Goal: Find specific page/section: Find specific page/section

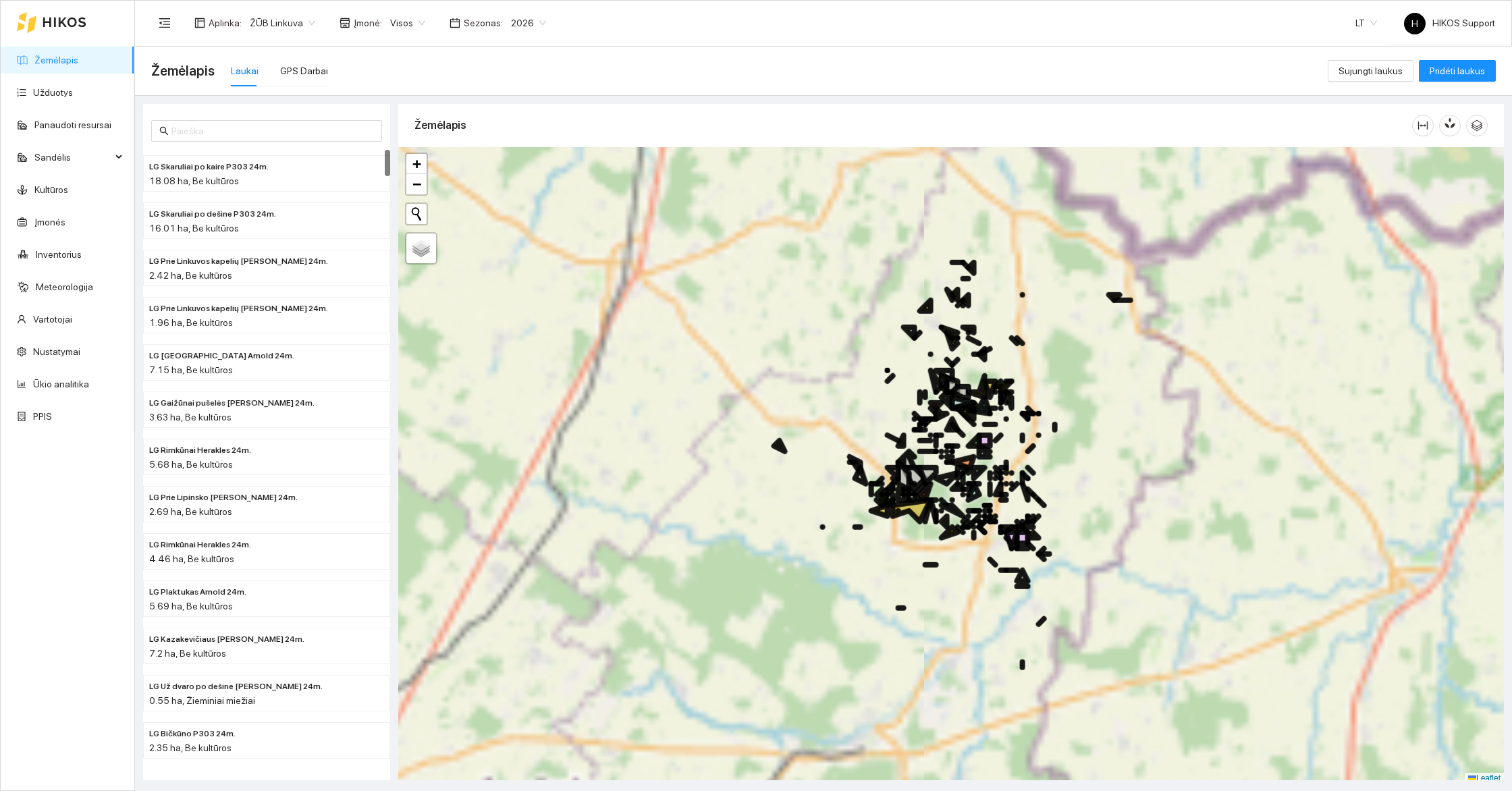
click at [284, 20] on span "ŽŪB Linkuva" at bounding box center [282, 22] width 65 height 20
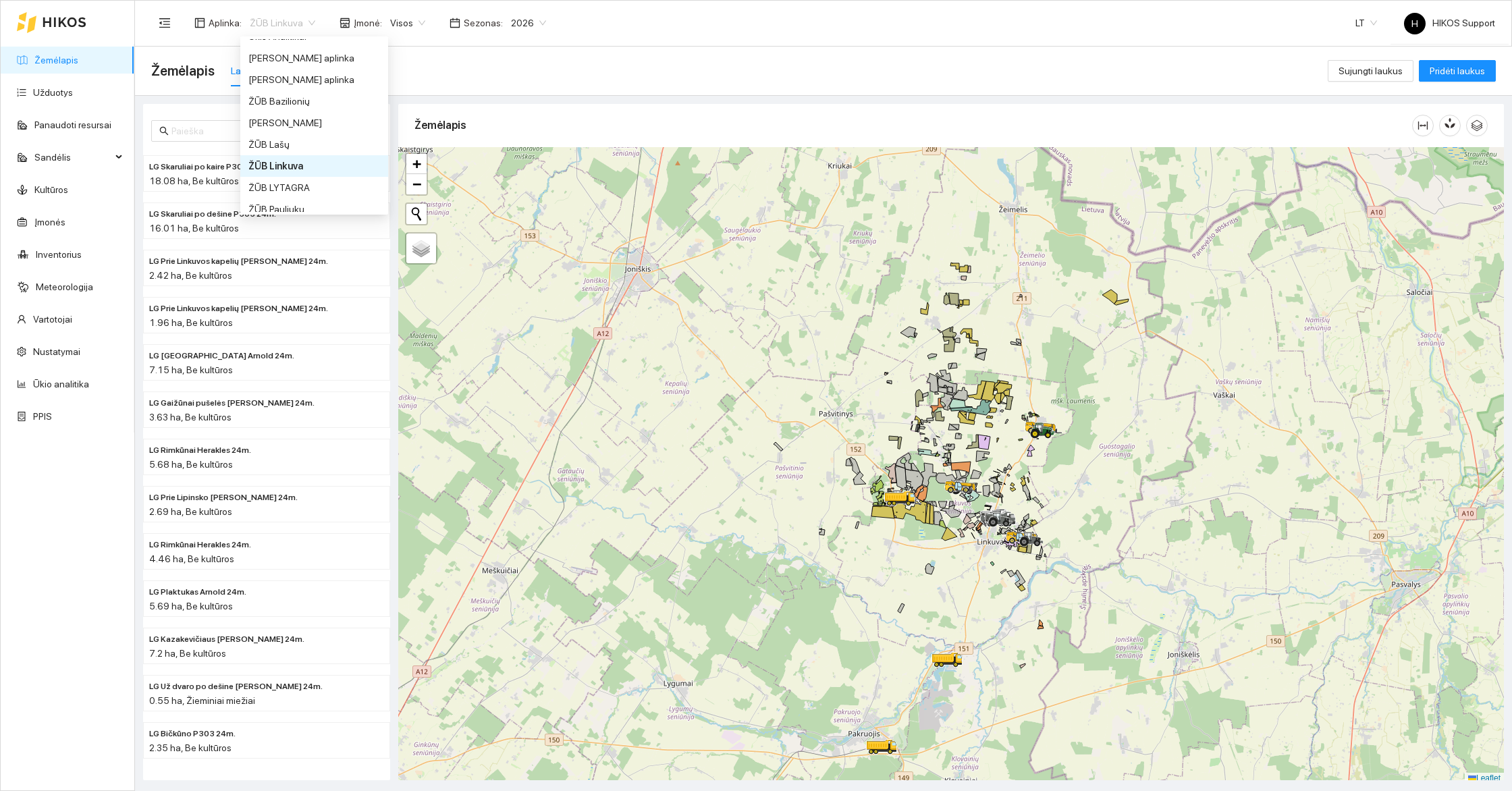
scroll to position [1005, 0]
click at [278, 139] on div "ŽŪB Lašų" at bounding box center [314, 146] width 131 height 15
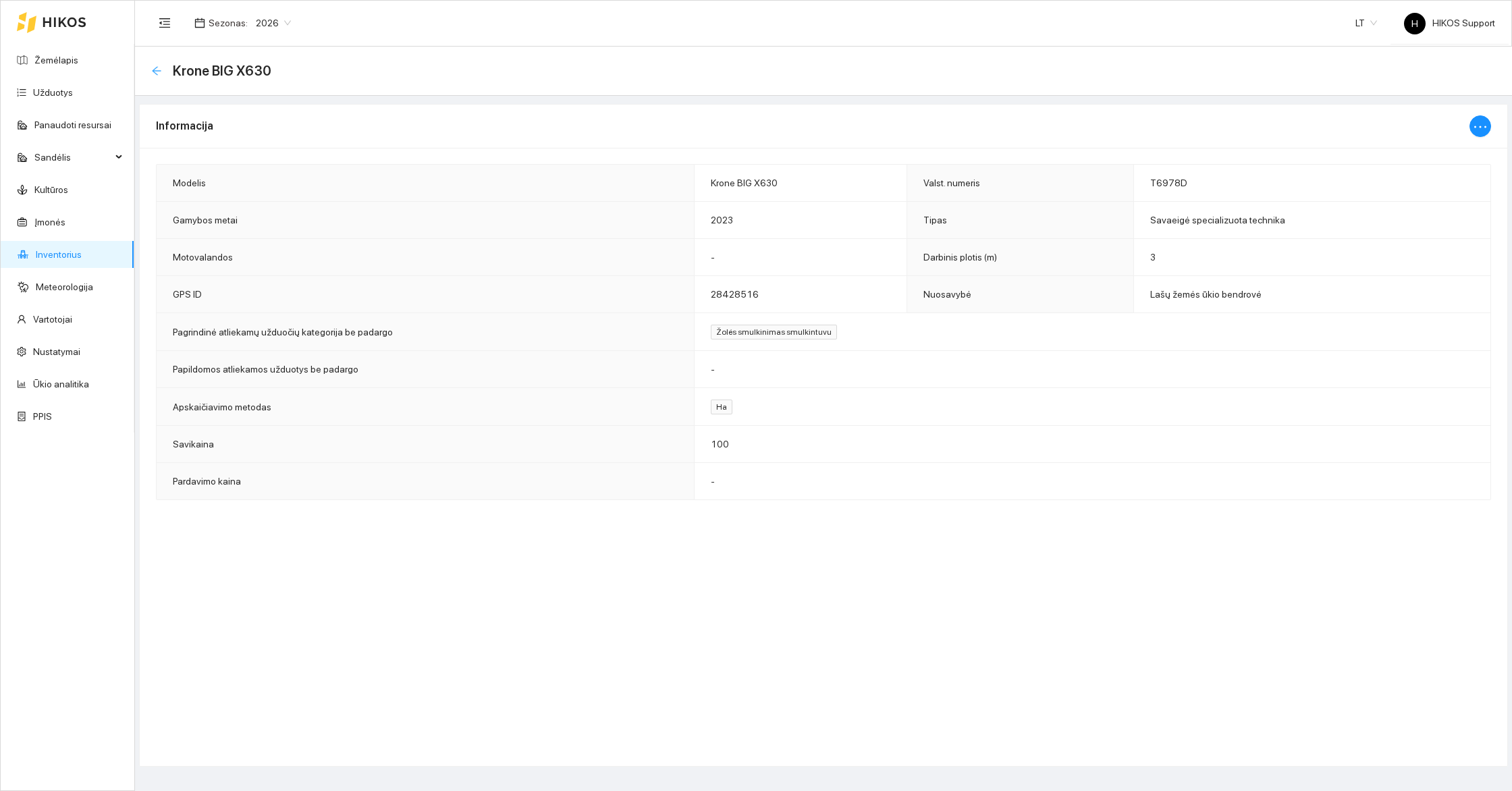
click at [155, 77] on div "Atgal" at bounding box center [156, 71] width 11 height 11
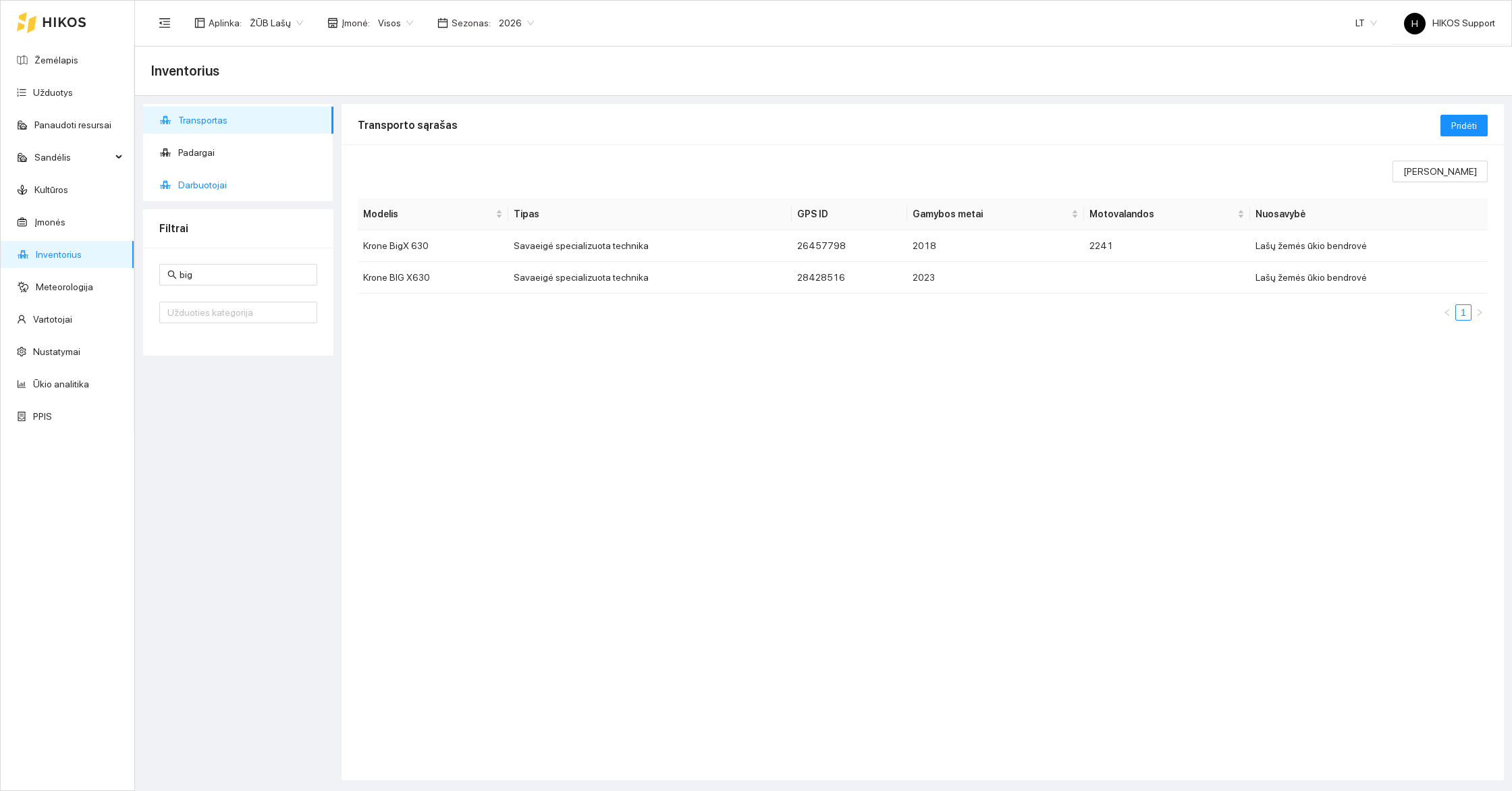
click at [197, 186] on span "Darbuotojai" at bounding box center [251, 185] width 145 height 27
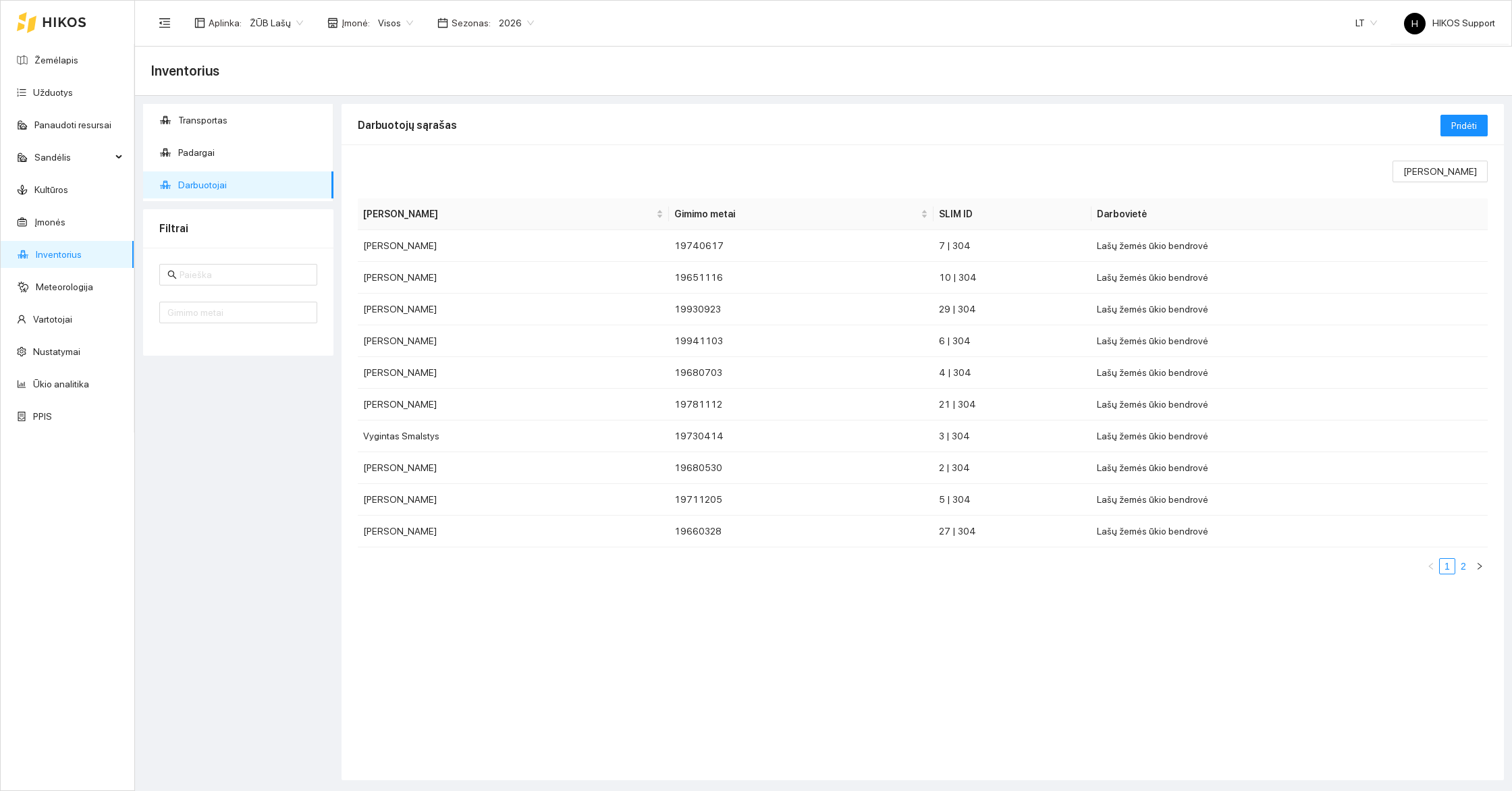
click at [1465, 569] on link "2" at bounding box center [1463, 566] width 15 height 15
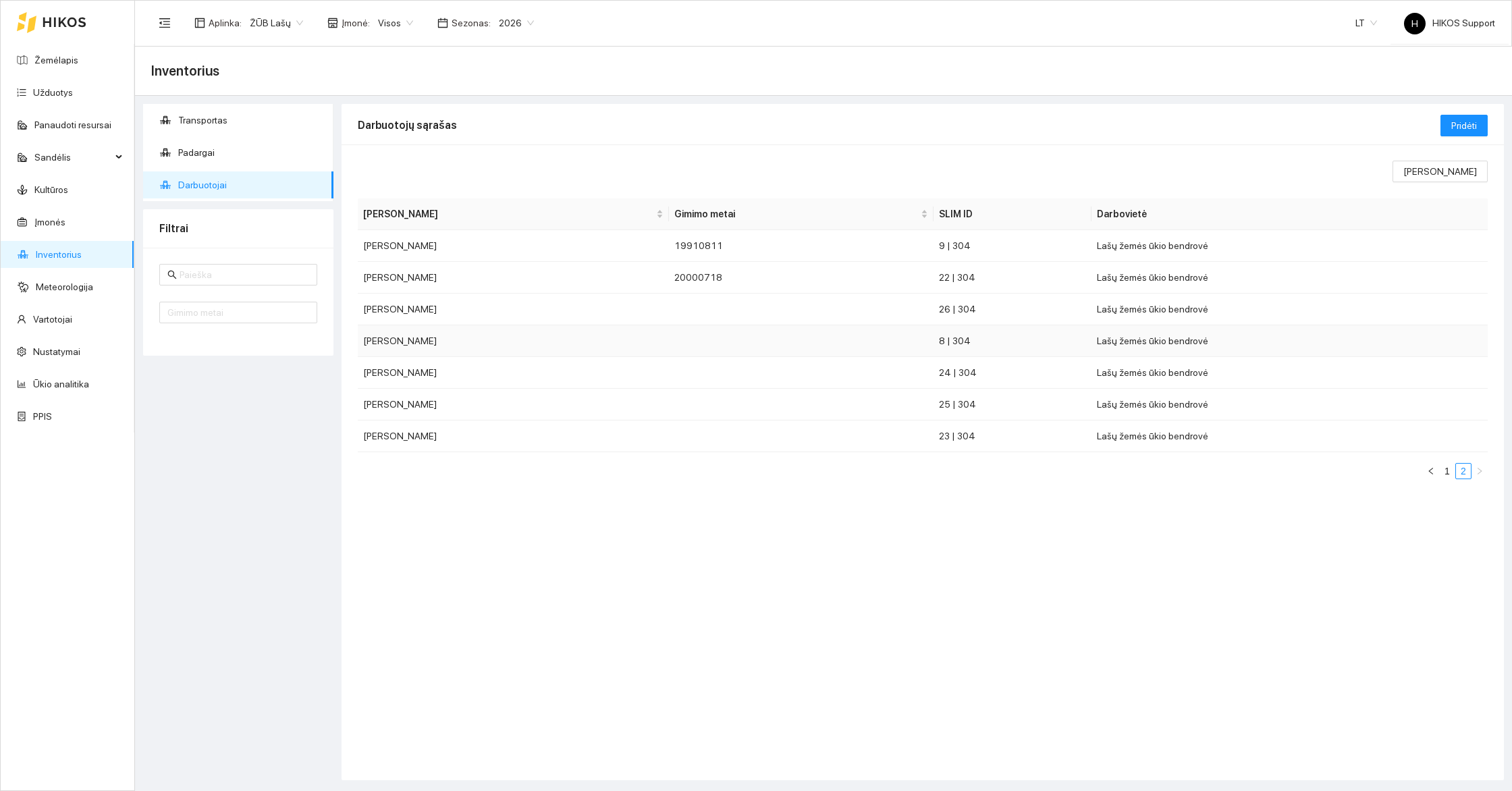
click at [403, 344] on td "Eimantas Kutka" at bounding box center [513, 341] width 311 height 32
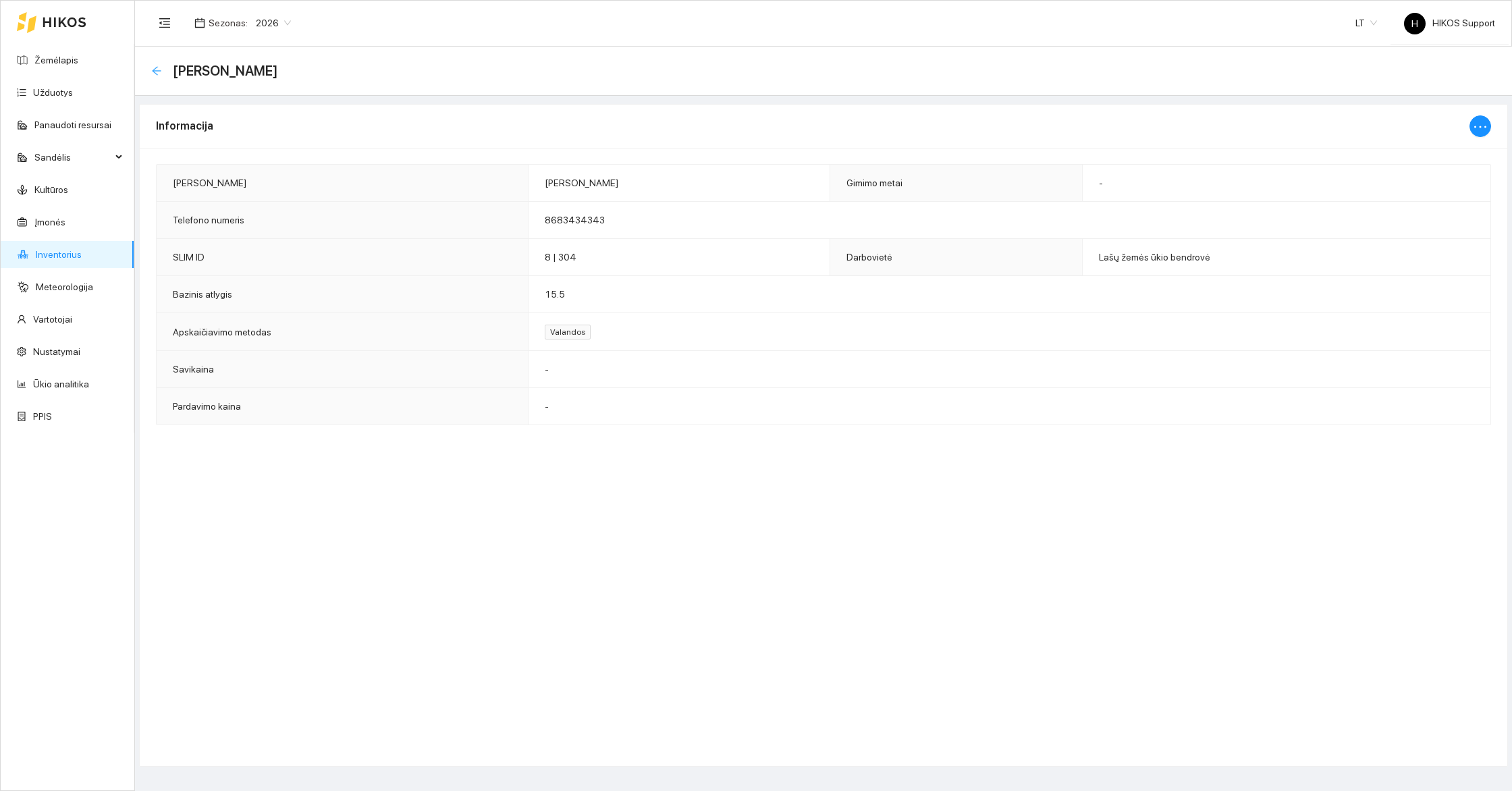
click at [154, 70] on icon "arrow-left" at bounding box center [156, 70] width 8 height 8
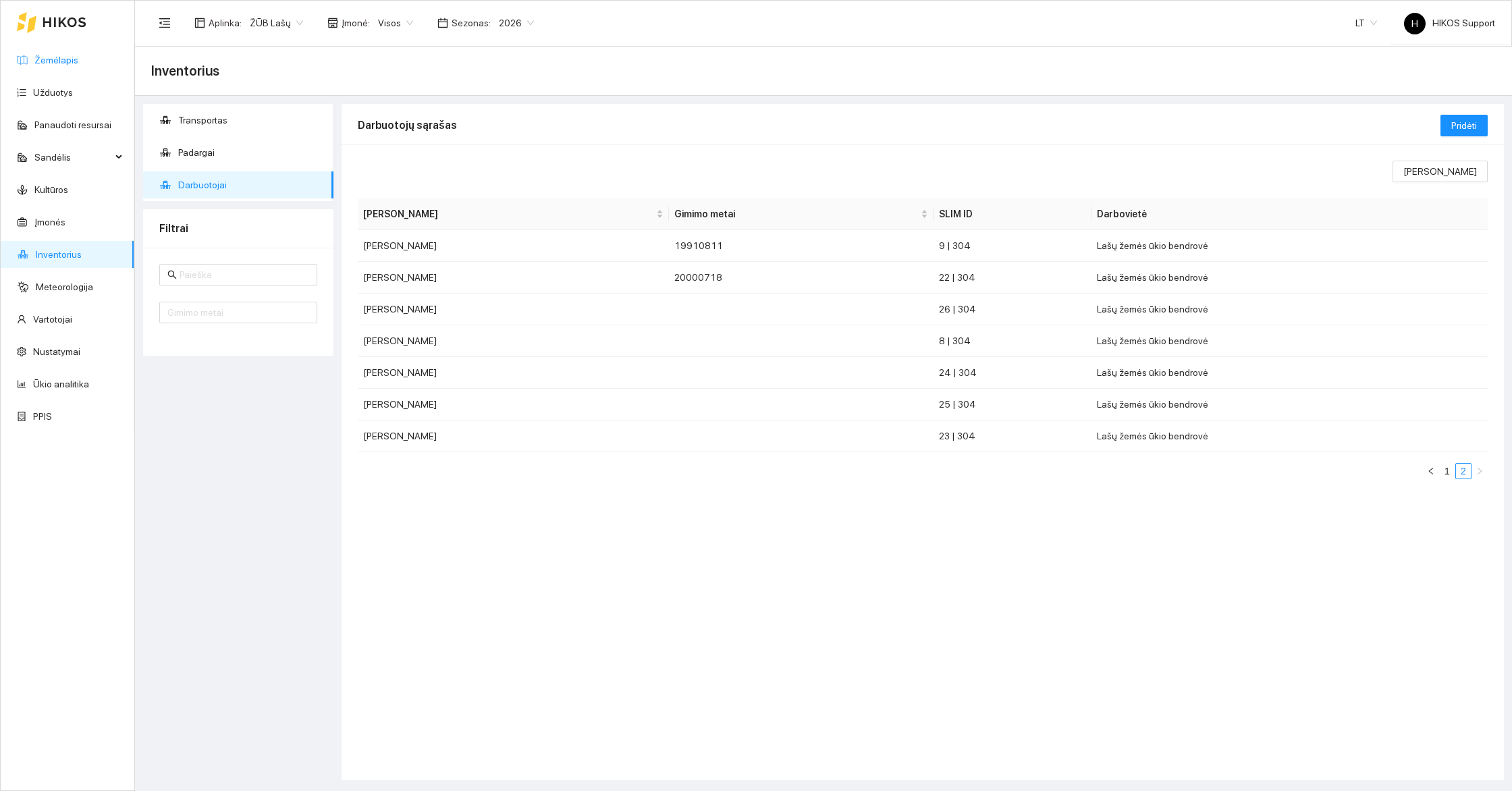
click at [61, 57] on link "Žemėlapis" at bounding box center [56, 60] width 44 height 11
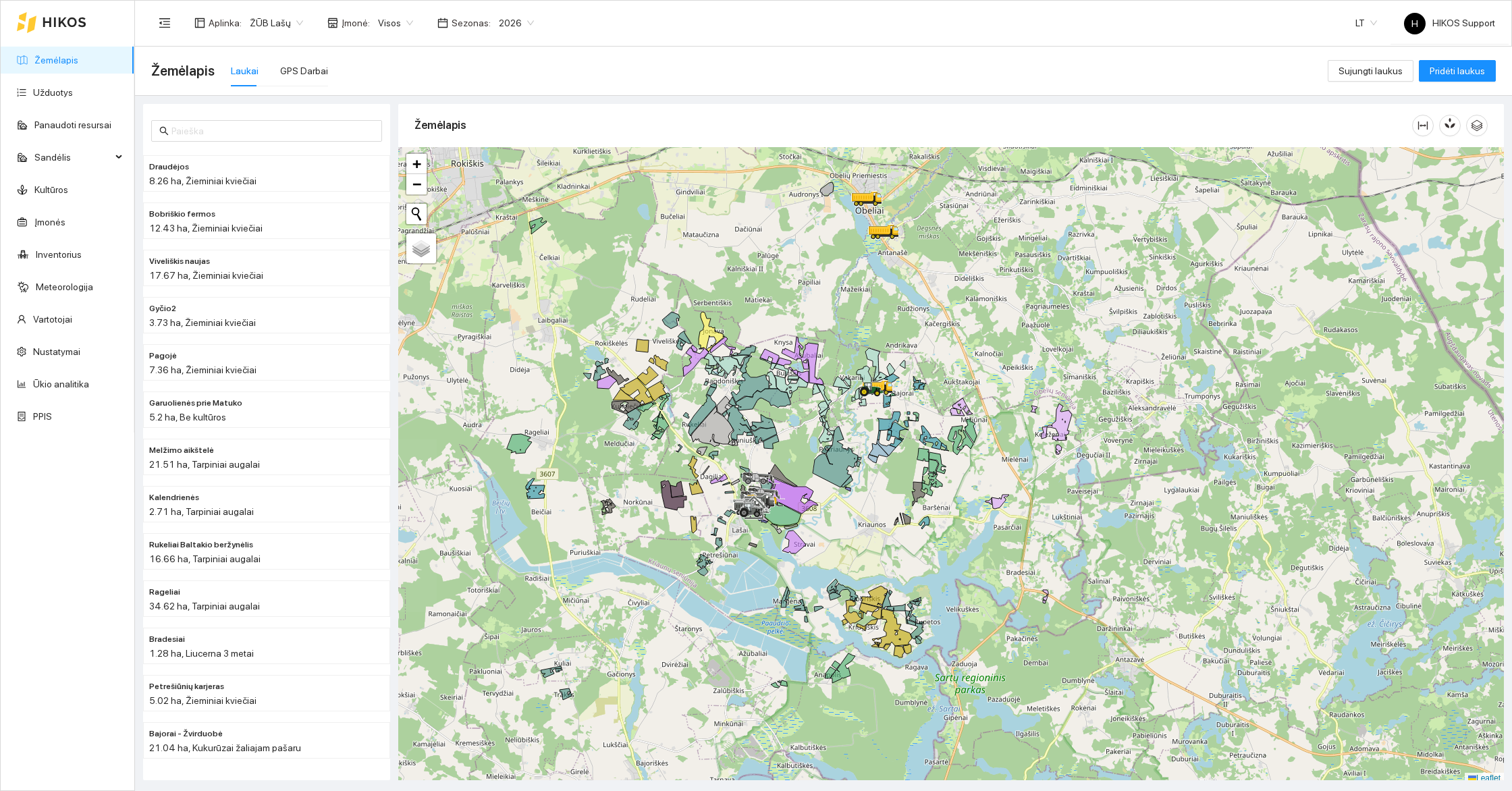
scroll to position [4, 0]
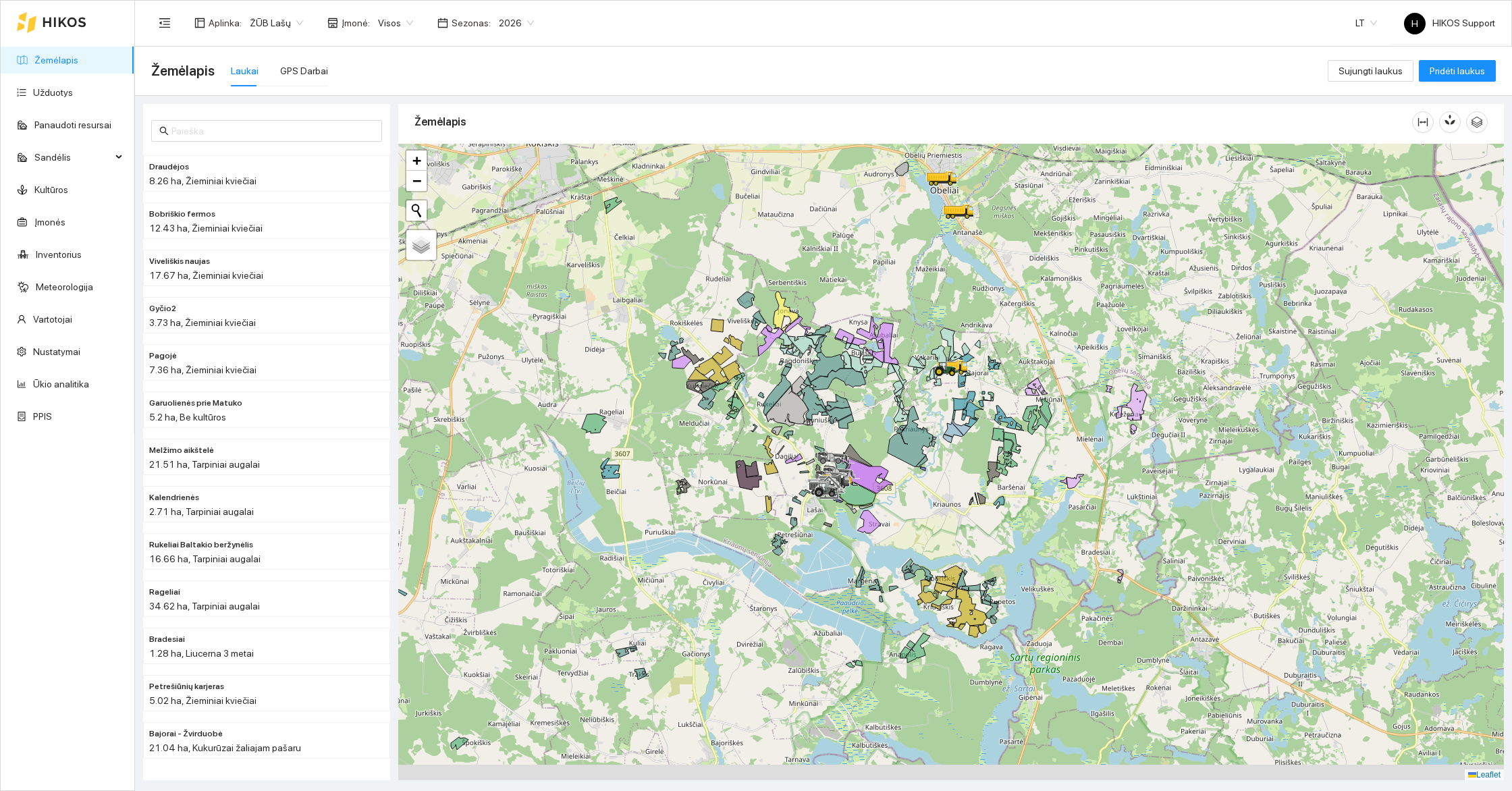
drag, startPoint x: 826, startPoint y: 525, endPoint x: 884, endPoint y: 610, distance: 102.9
click at [884, 610] on div at bounding box center [951, 462] width 1106 height 637
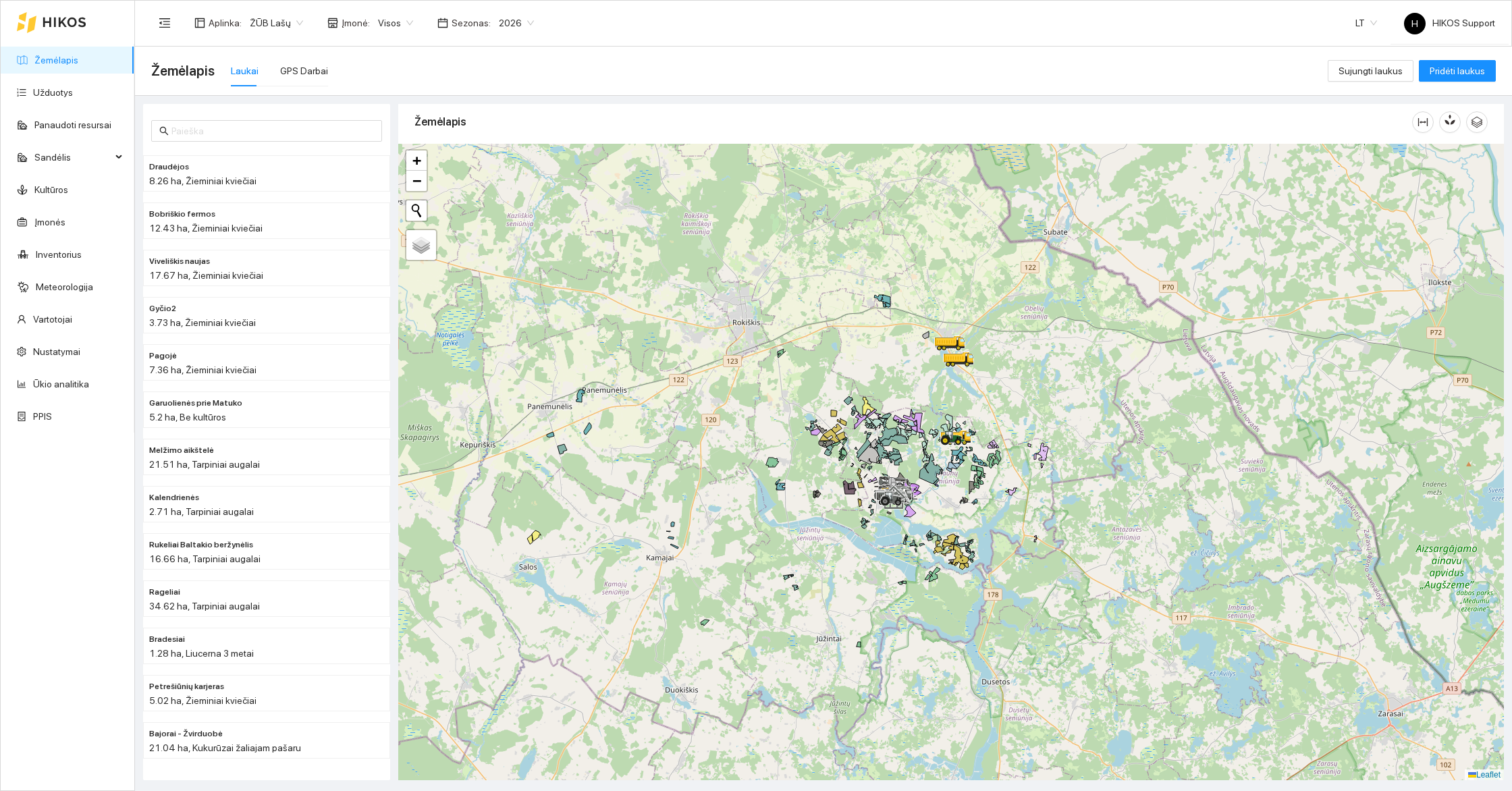
drag, startPoint x: 935, startPoint y: 625, endPoint x: 965, endPoint y: 576, distance: 57.5
click at [965, 576] on div at bounding box center [951, 462] width 1106 height 637
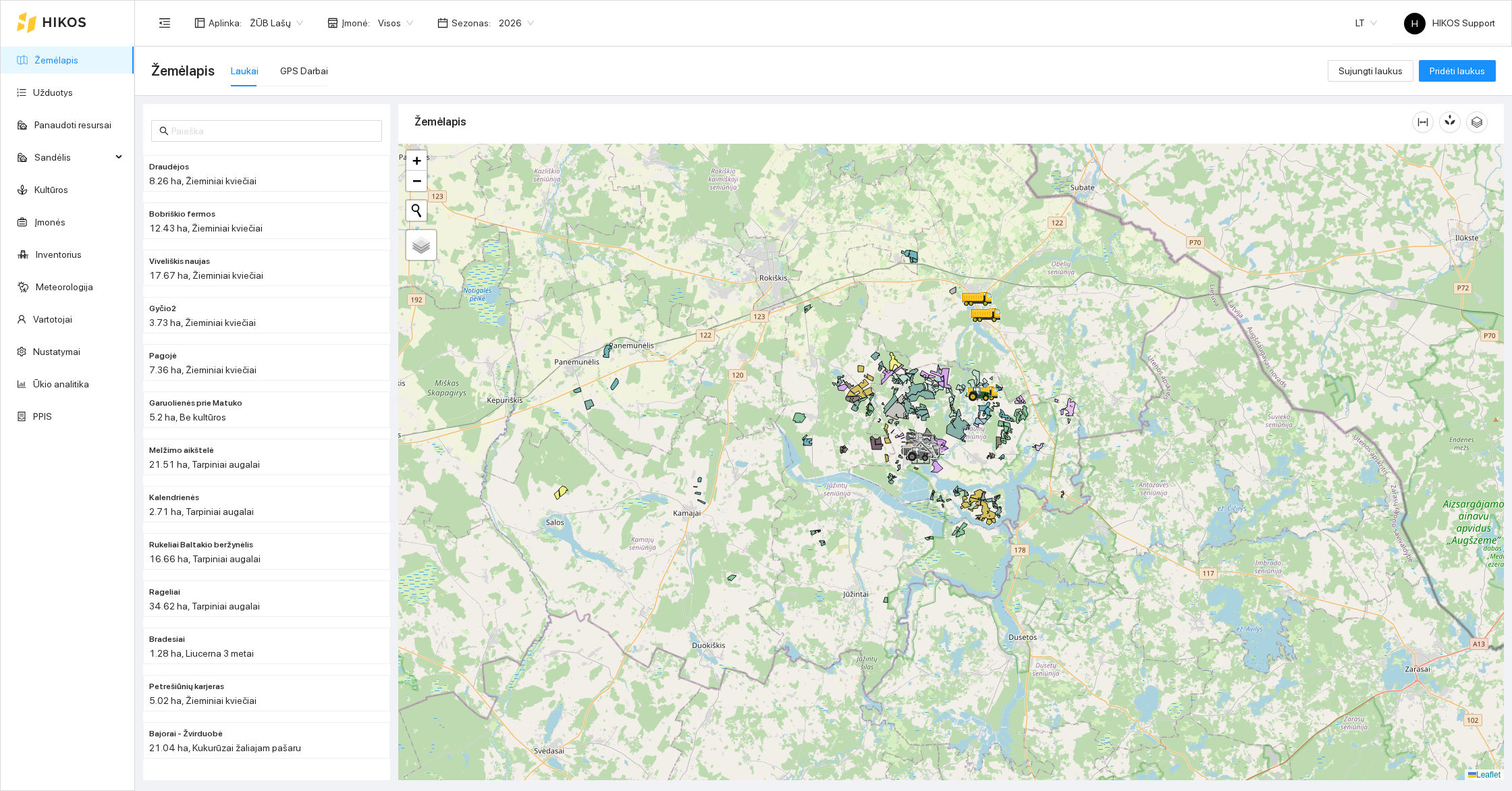
drag, startPoint x: 1043, startPoint y: 367, endPoint x: 1035, endPoint y: 367, distance: 8.0
click at [1035, 367] on div at bounding box center [951, 462] width 1106 height 637
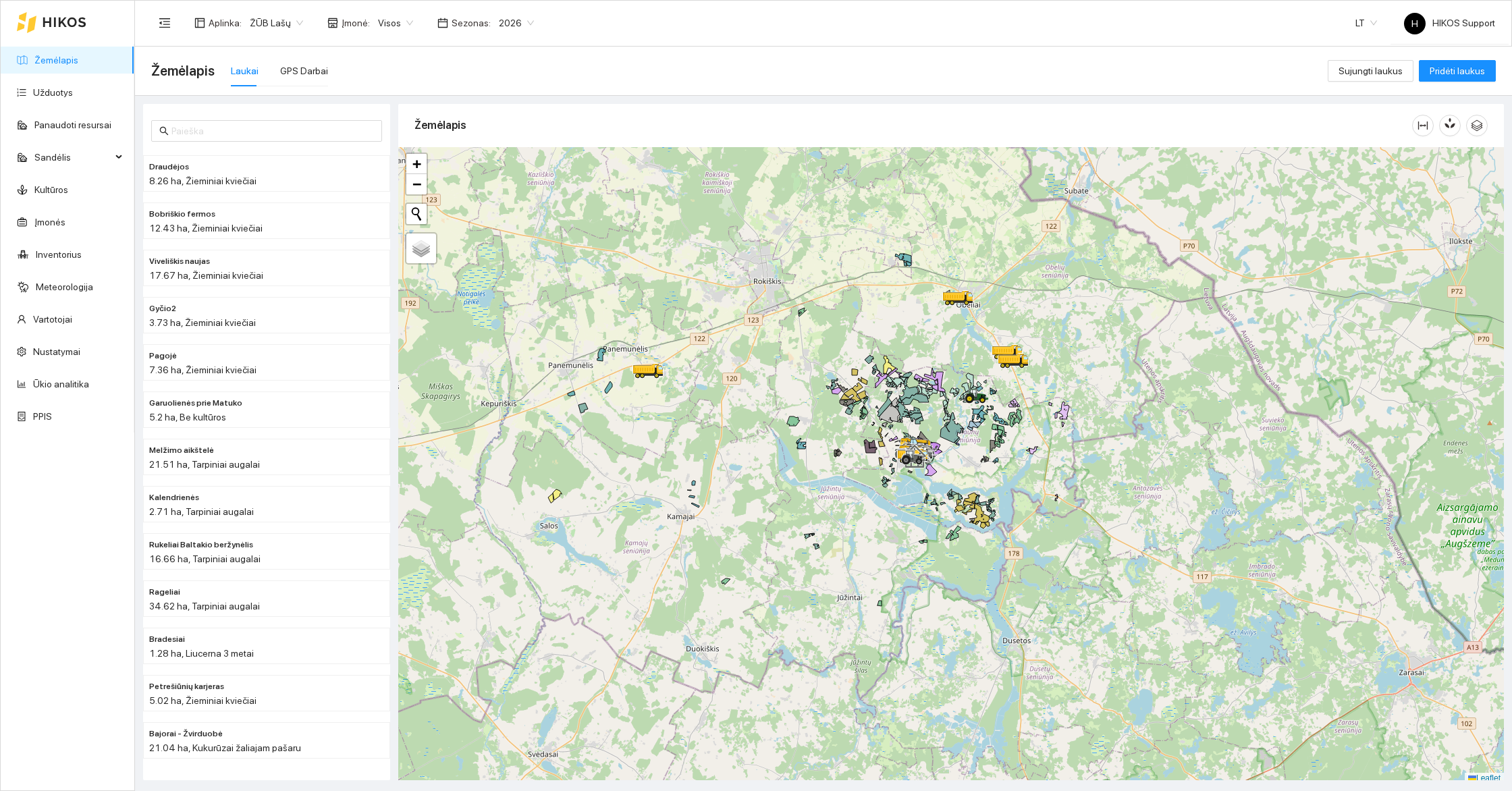
scroll to position [4, 0]
